Goal: Information Seeking & Learning: Check status

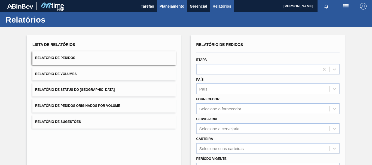
click at [179, 5] on span "Planejamento" at bounding box center [172, 6] width 25 height 7
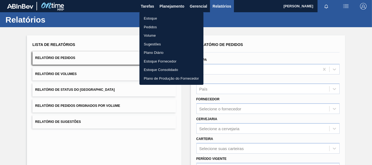
click at [165, 14] on ul "Estoque Pedidos Volume Sugestões Plano Diário Estoque Fornecedor Estoque Consol…" at bounding box center [172, 48] width 64 height 73
click at [169, 22] on li "Estoque" at bounding box center [172, 18] width 64 height 9
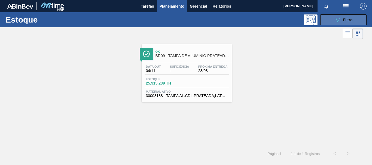
click at [339, 19] on icon "089F7B8B-B2A5-4AFE-B5C0-19BA573D28AC" at bounding box center [338, 20] width 7 height 7
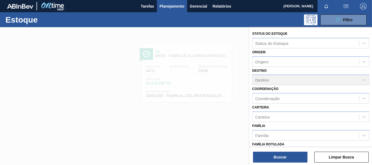
scroll to position [103, 0]
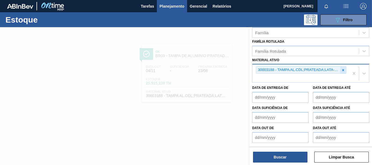
click at [342, 72] on icon at bounding box center [344, 70] width 4 height 4
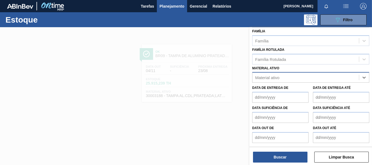
paste ativo "30029882"
type ativo "30029882"
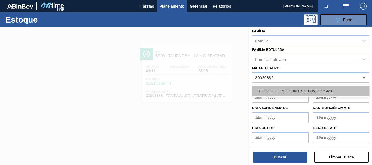
click at [302, 90] on div "30029882 - FILME 770X60 SK 350ML C12 429" at bounding box center [310, 91] width 117 height 10
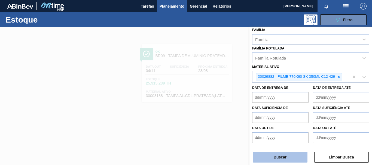
click at [287, 154] on button "Buscar" at bounding box center [280, 157] width 55 height 11
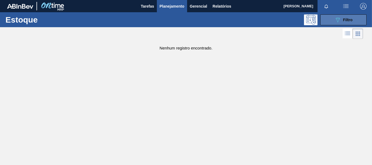
click at [346, 18] on span "Filtro" at bounding box center [348, 20] width 10 height 4
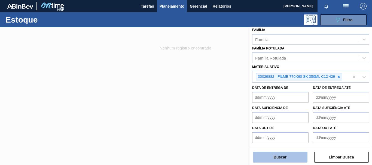
click at [291, 157] on button "Buscar" at bounding box center [280, 157] width 55 height 11
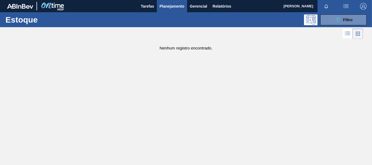
click at [208, 100] on main "Tarefas Planejamento Gerencial Relatórios ARIANE RODOKAS BARBOSA Marcar todas c…" at bounding box center [186, 82] width 372 height 165
click at [341, 20] on icon "089F7B8B-B2A5-4AFE-B5C0-19BA573D28AC" at bounding box center [338, 20] width 7 height 7
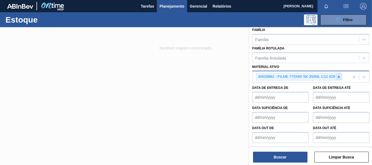
click at [338, 77] on icon at bounding box center [339, 77] width 4 height 4
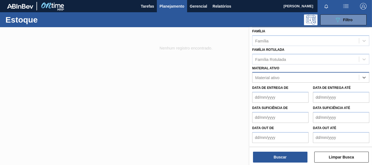
paste ativo "30012546"
type ativo "30012546"
drag, startPoint x: 309, startPoint y: 87, endPoint x: 308, endPoint y: 90, distance: 3.2
click at [309, 87] on div "30012546 - FILME C. 770X65 SK 350ML C12 429" at bounding box center [310, 91] width 117 height 10
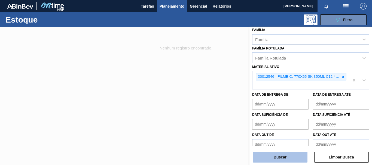
click at [275, 161] on button "Buscar" at bounding box center [280, 157] width 55 height 11
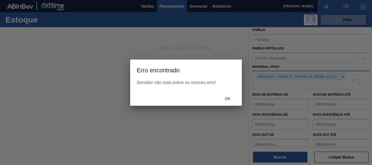
click at [294, 157] on div at bounding box center [186, 82] width 372 height 165
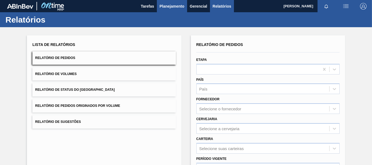
click at [163, 6] on span "Planejamento" at bounding box center [172, 6] width 25 height 7
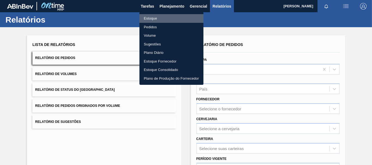
click at [158, 15] on li "Estoque" at bounding box center [172, 18] width 64 height 9
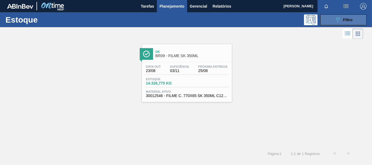
click at [336, 20] on icon "089F7B8B-B2A5-4AFE-B5C0-19BA573D28AC" at bounding box center [338, 20] width 7 height 7
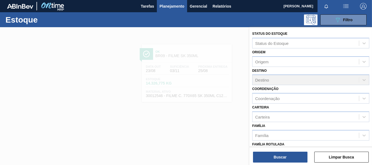
scroll to position [103, 0]
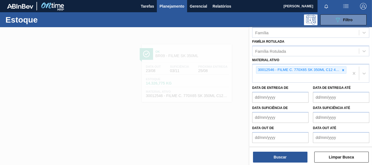
click at [185, 82] on div at bounding box center [186, 109] width 372 height 165
